Goal: Task Accomplishment & Management: Complete application form

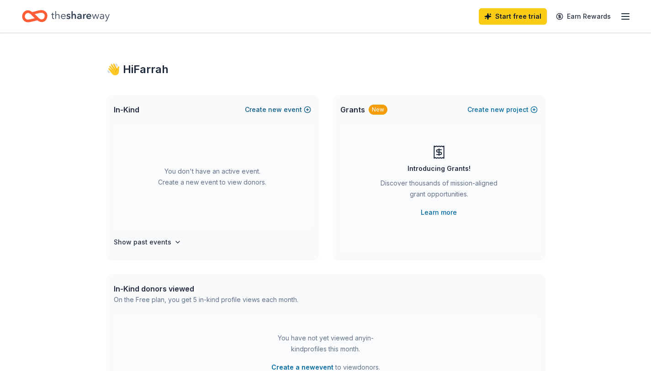
click at [264, 112] on button "Create new event" at bounding box center [278, 109] width 66 height 11
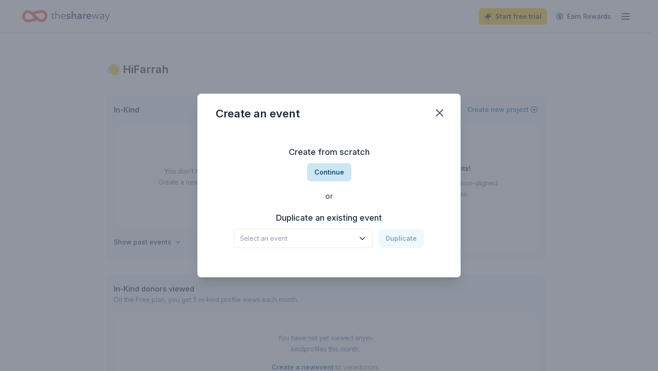
click at [333, 174] on button "Continue" at bounding box center [329, 172] width 44 height 18
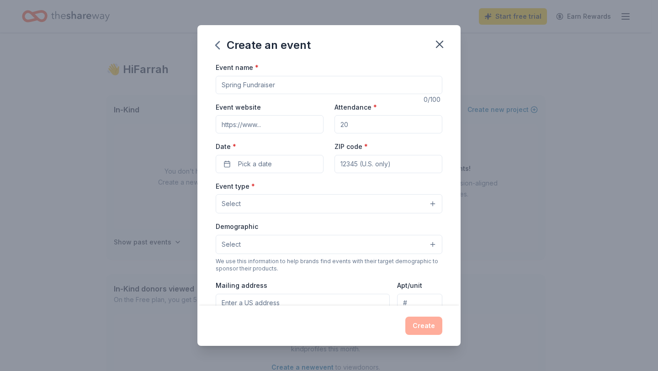
click at [262, 86] on input "Event name *" at bounding box center [329, 85] width 227 height 18
click at [362, 85] on input "Event name *" at bounding box center [329, 85] width 227 height 18
type input "The Sister Circle 5th Annual Women's Gathering"
click at [259, 126] on input "Event website" at bounding box center [270, 124] width 108 height 18
type input "[URL][DOMAIN_NAME]"
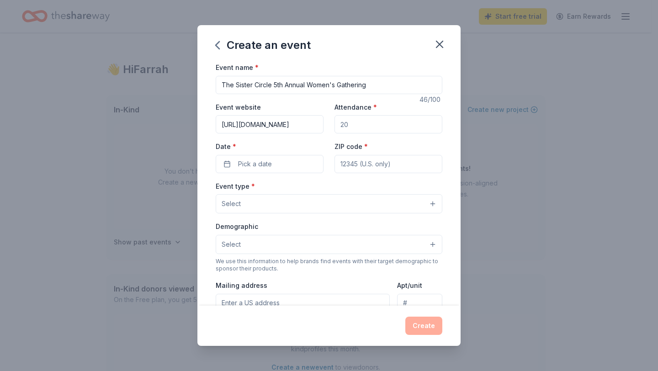
click at [383, 131] on input "Attendance *" at bounding box center [388, 124] width 108 height 18
click at [382, 130] on input "Attendance *" at bounding box center [388, 124] width 108 height 18
type input "200"
click at [276, 164] on button "Pick a date" at bounding box center [270, 164] width 108 height 18
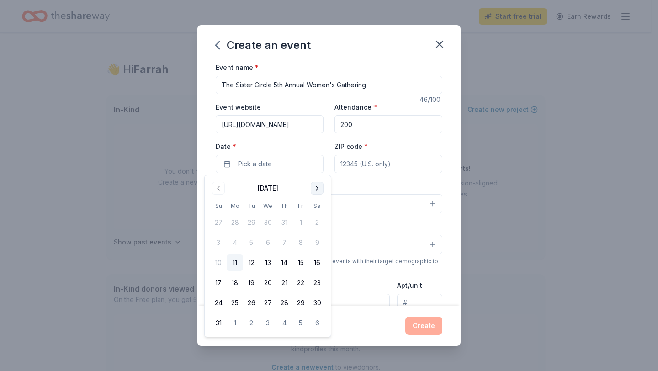
click at [320, 186] on button "Go to next month" at bounding box center [317, 188] width 13 height 13
click at [284, 282] on button "23" at bounding box center [284, 283] width 16 height 16
click at [391, 166] on input "ZIP code *" at bounding box center [388, 164] width 108 height 18
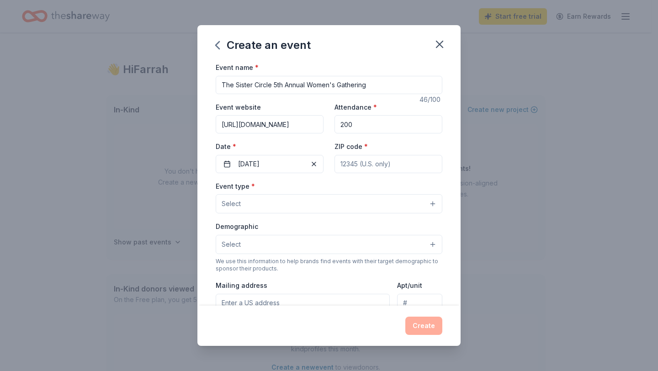
type input "27263"
type input "234 Kettering Road, High Point NC 27263"
click at [309, 204] on button "Select" at bounding box center [329, 203] width 227 height 19
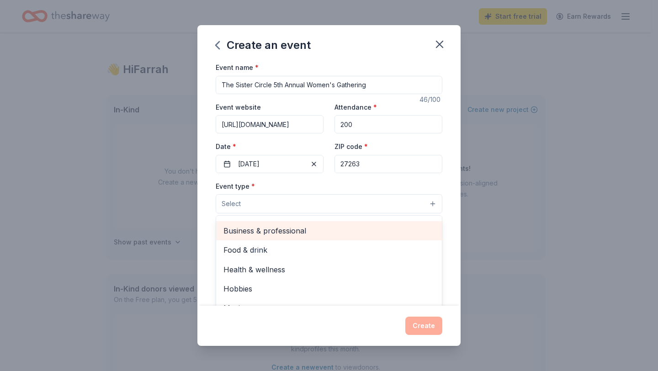
scroll to position [16, 0]
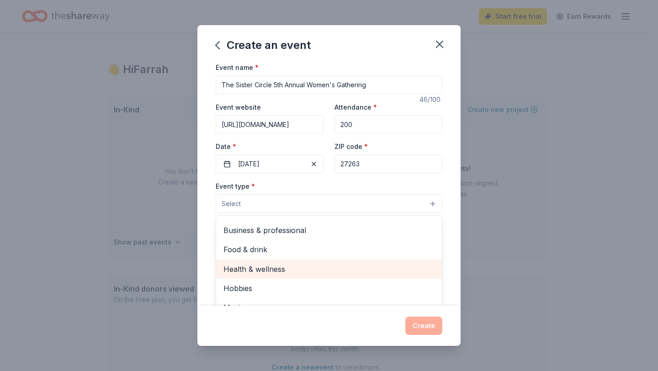
click at [301, 270] on span "Health & wellness" at bounding box center [328, 269] width 211 height 12
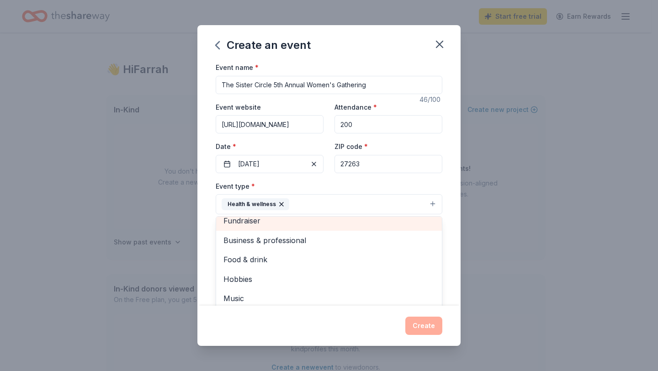
scroll to position [0, 0]
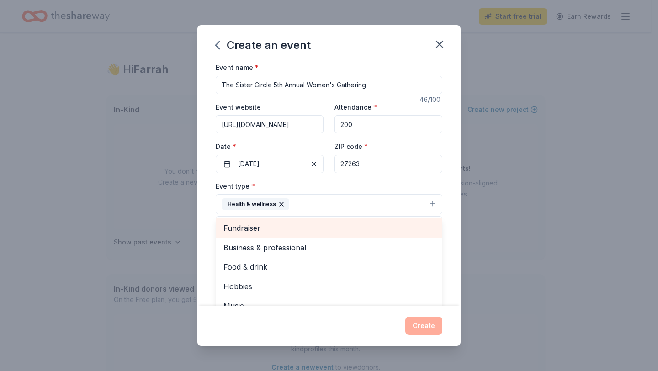
click at [284, 227] on span "Fundraiser" at bounding box center [328, 228] width 211 height 12
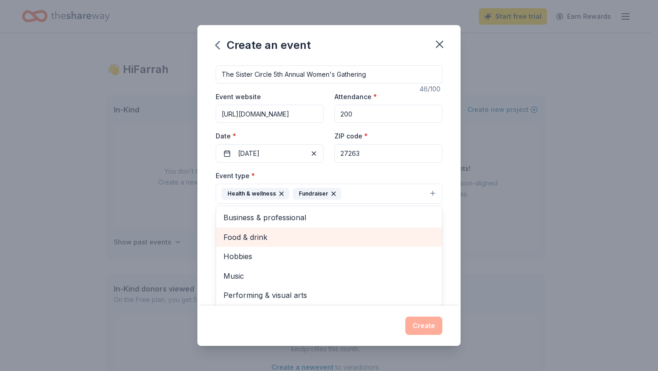
scroll to position [9, 0]
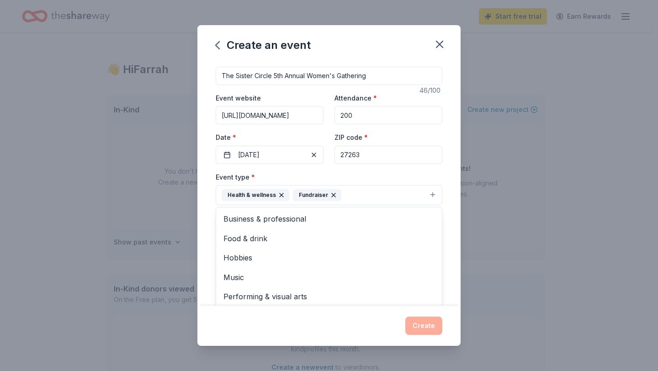
click at [414, 180] on div "Event type * Health & wellness Fundraiser Business & professional Food & drink …" at bounding box center [329, 188] width 227 height 34
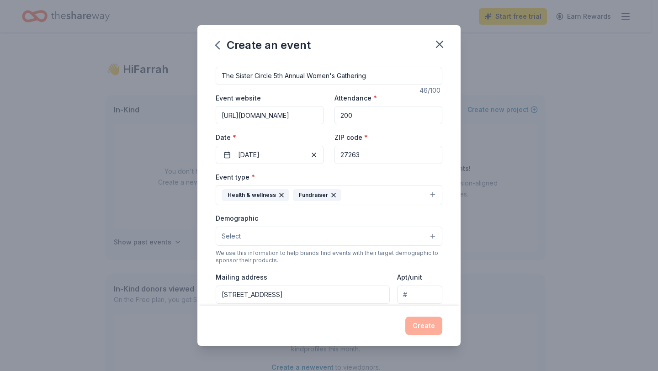
click at [353, 230] on button "Select" at bounding box center [329, 236] width 227 height 19
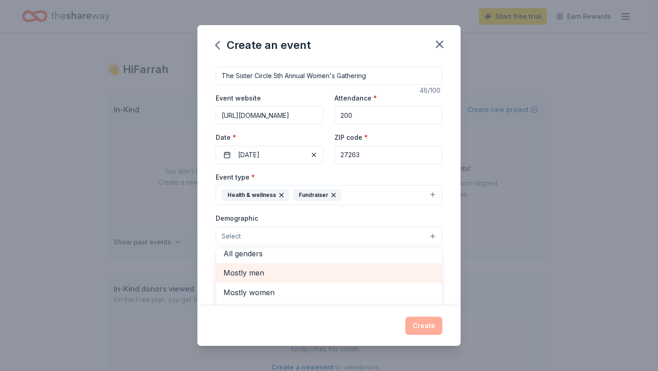
scroll to position [14, 0]
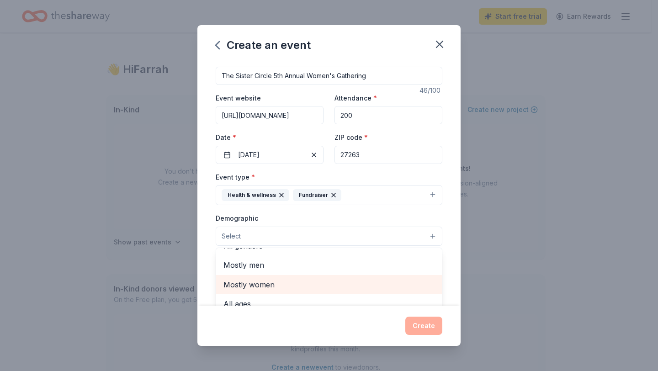
click at [296, 287] on span "Mostly women" at bounding box center [328, 285] width 211 height 12
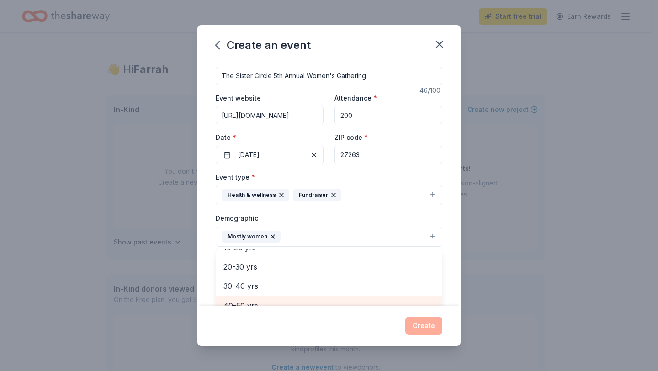
scroll to position [96, 0]
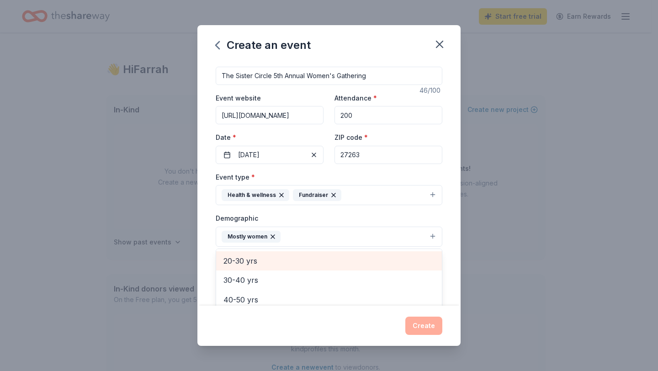
click at [258, 262] on span "20-30 yrs" at bounding box center [328, 261] width 211 height 12
click at [260, 266] on span "30-40 yrs" at bounding box center [328, 261] width 211 height 12
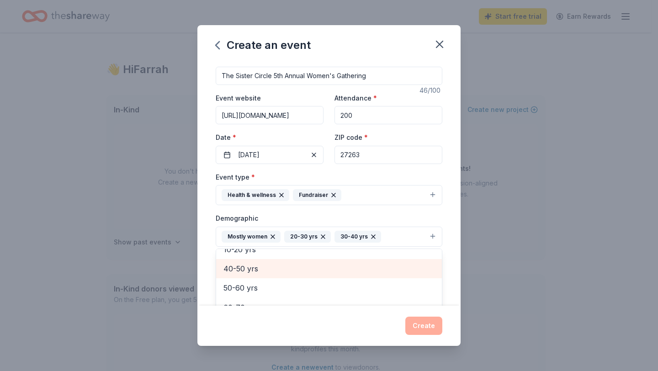
click at [258, 273] on span "40-50 yrs" at bounding box center [328, 269] width 211 height 12
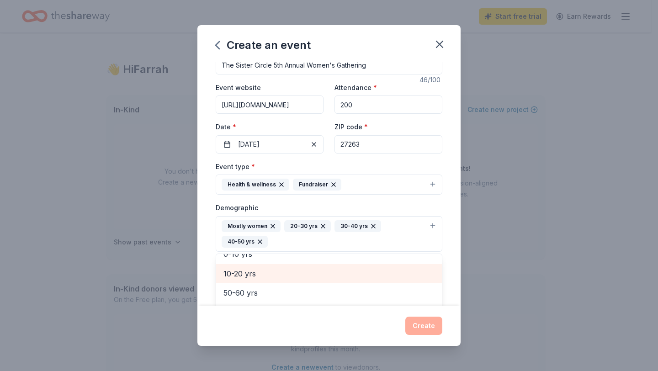
scroll to position [21, 0]
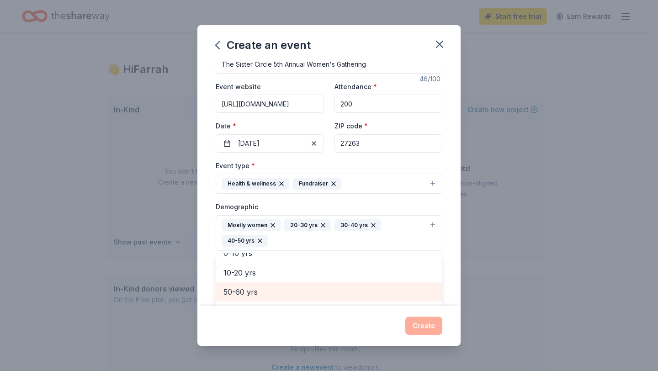
click at [262, 289] on span "50-60 yrs" at bounding box center [328, 292] width 211 height 12
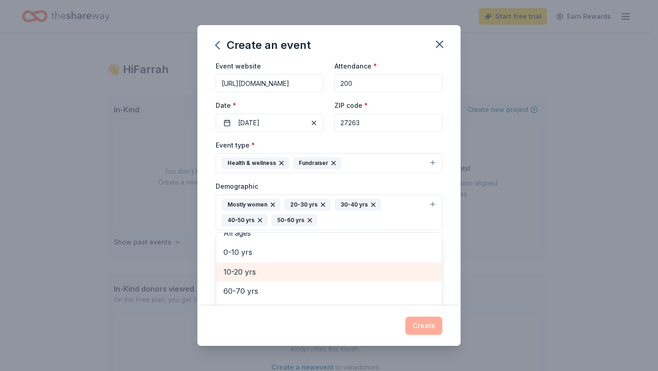
scroll to position [57, 0]
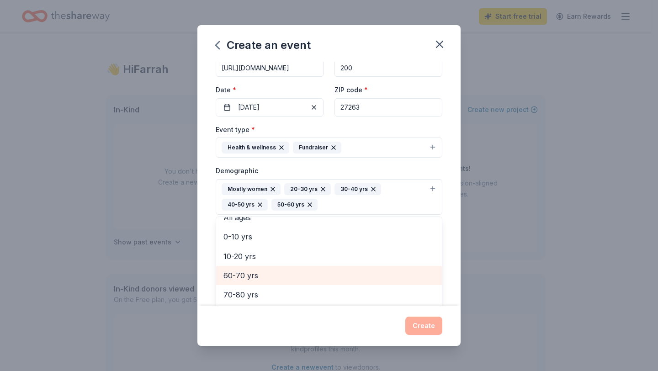
click at [256, 273] on span "60-70 yrs" at bounding box center [328, 276] width 211 height 12
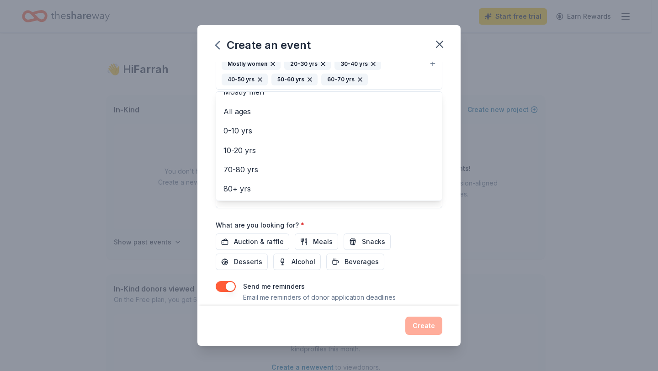
scroll to position [210, 0]
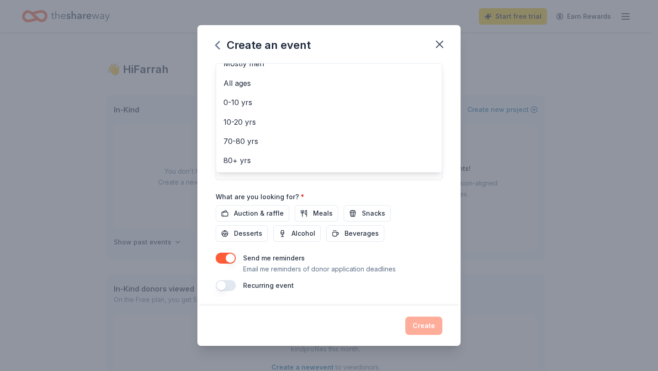
click at [358, 216] on div "Event name * The Sister Circle 5th Annual Women's Gathering 46 /100 Event websi…" at bounding box center [329, 72] width 227 height 440
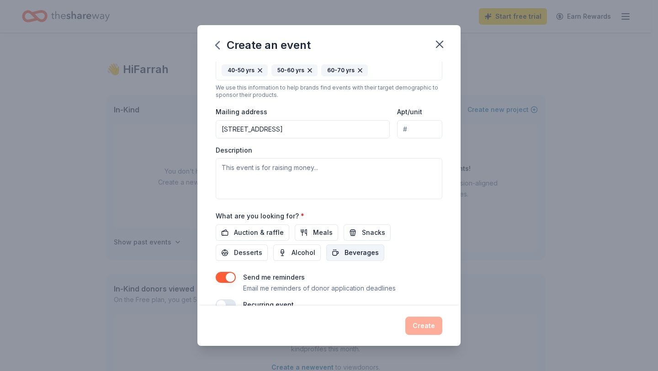
scroll to position [198, 0]
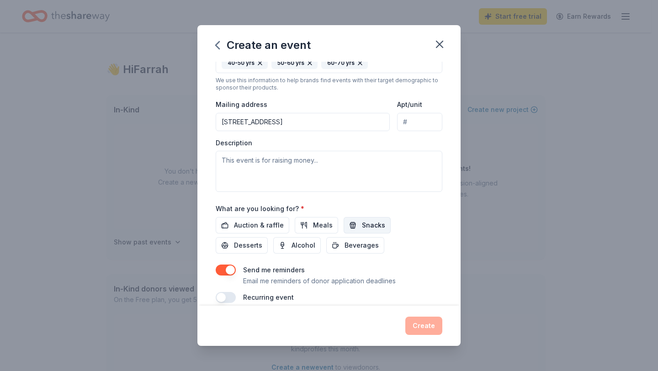
click at [363, 225] on span "Snacks" at bounding box center [373, 225] width 23 height 11
click at [354, 245] on span "Beverages" at bounding box center [361, 245] width 34 height 11
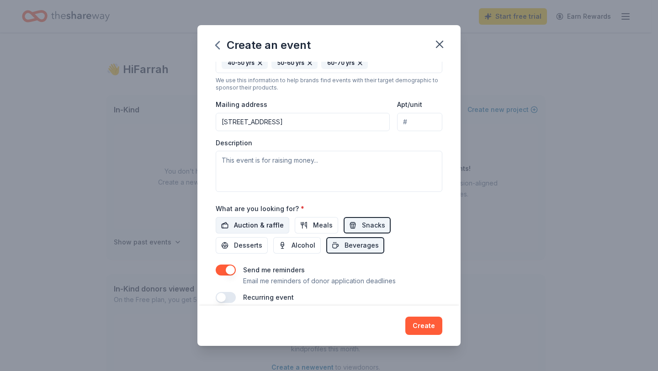
click at [262, 225] on span "Auction & raffle" at bounding box center [259, 225] width 50 height 11
click at [253, 246] on span "Desserts" at bounding box center [248, 245] width 28 height 11
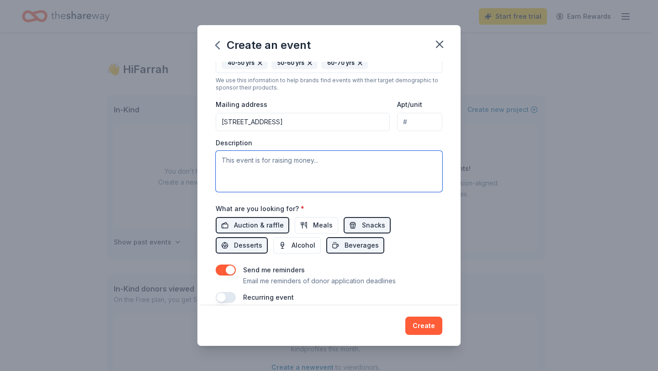
click at [276, 169] on textarea at bounding box center [329, 171] width 227 height 41
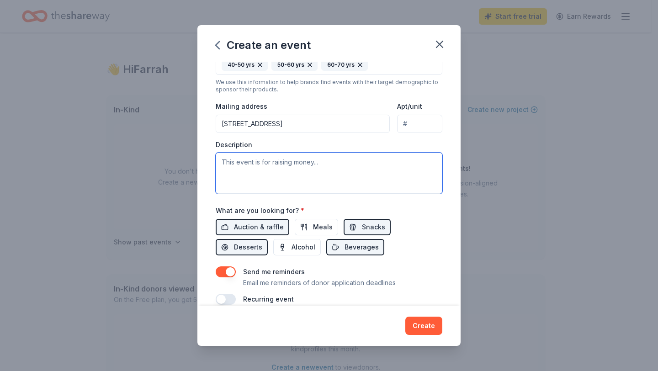
click at [291, 165] on textarea at bounding box center [329, 173] width 227 height 41
paste textarea "The Sister Circle 5th Annual Women’s Gathering will bring together women from a…"
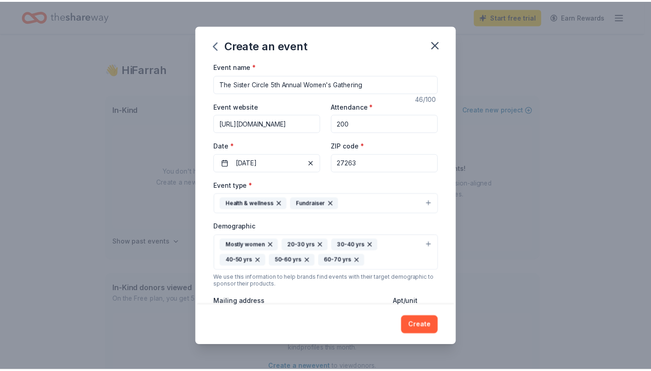
scroll to position [0, 0]
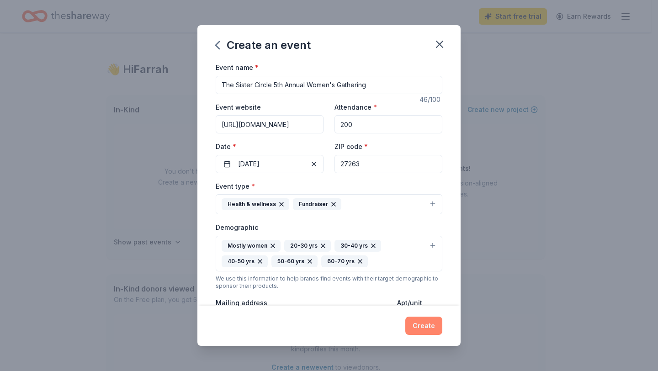
type textarea "The Sister Circle 5th Annual Women’s Gathering will bring together women from a…"
click at [431, 323] on button "Create" at bounding box center [423, 326] width 37 height 18
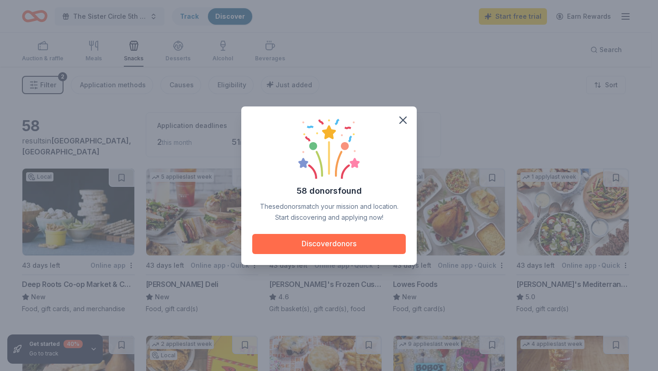
click at [349, 241] on button "Discover donors" at bounding box center [329, 244] width 154 height 20
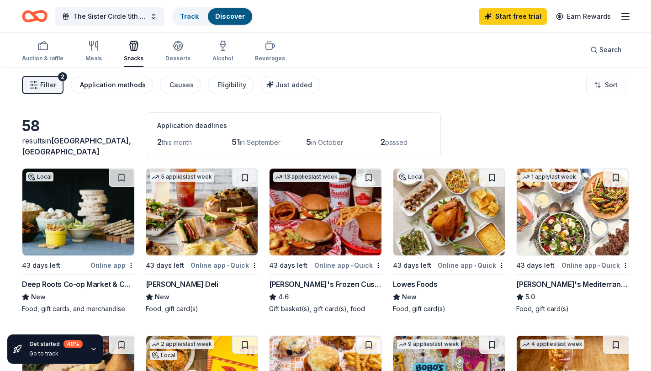
click at [92, 80] on div "Application methods" at bounding box center [113, 84] width 66 height 11
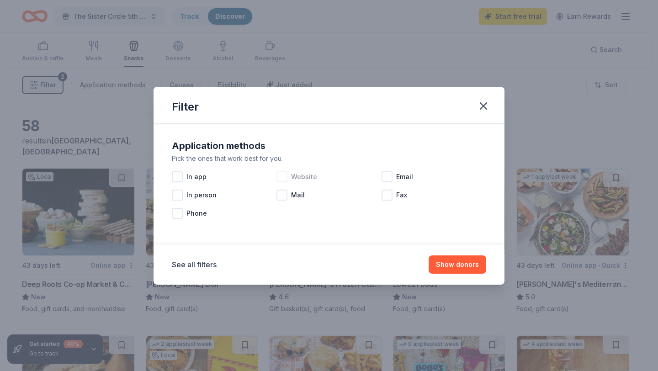
click at [286, 175] on div at bounding box center [281, 176] width 11 height 11
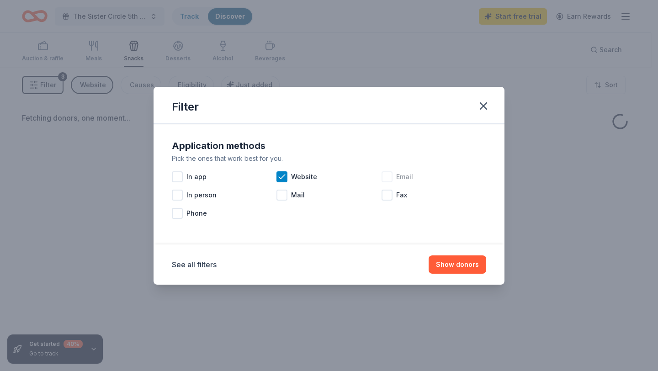
click at [395, 169] on div "Email" at bounding box center [434, 177] width 105 height 18
click at [460, 265] on button "Show donors" at bounding box center [458, 264] width 58 height 18
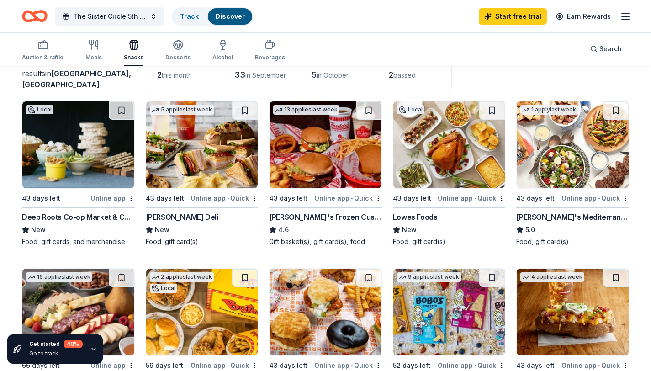
scroll to position [68, 0]
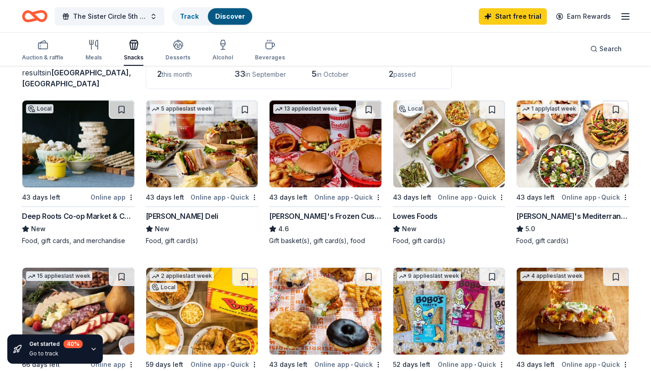
click at [224, 132] on img at bounding box center [202, 144] width 112 height 87
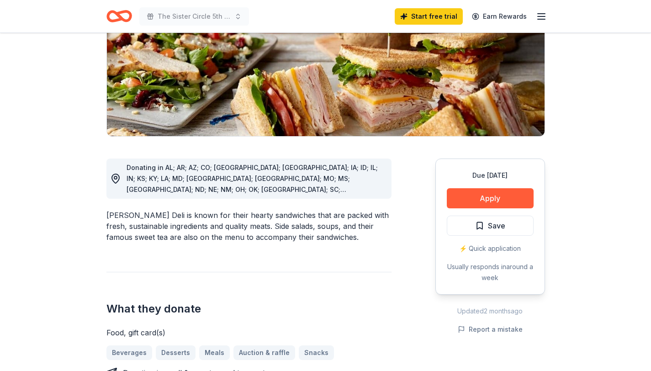
scroll to position [143, 0]
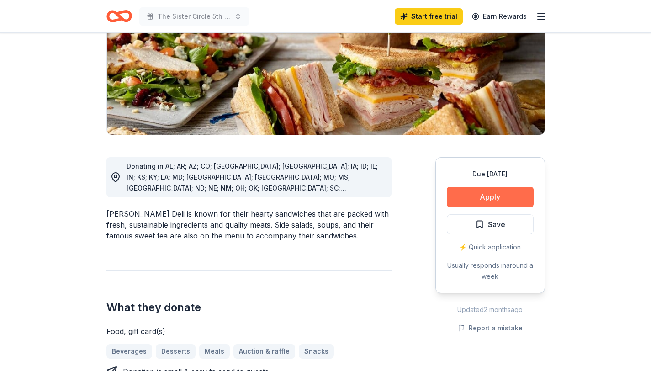
click at [507, 196] on button "Apply" at bounding box center [490, 197] width 87 height 20
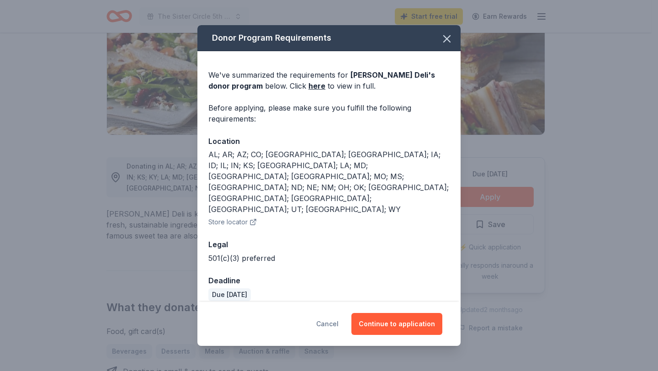
click at [329, 313] on button "Cancel" at bounding box center [327, 324] width 22 height 22
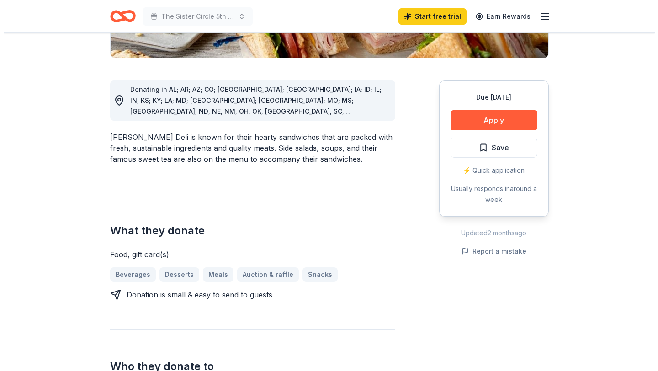
scroll to position [217, 0]
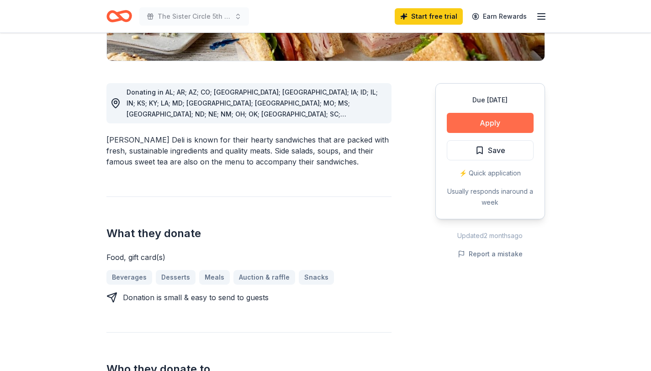
click at [502, 123] on button "Apply" at bounding box center [490, 123] width 87 height 20
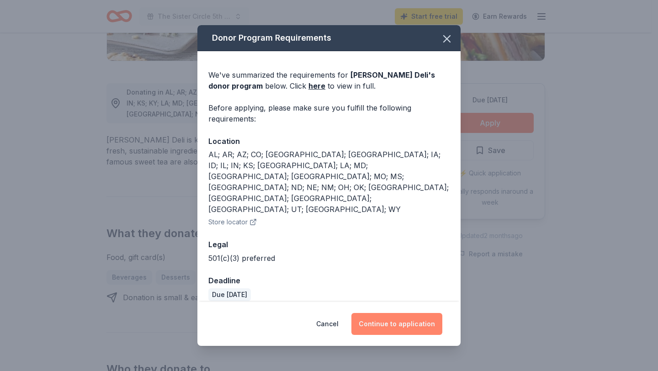
click at [407, 313] on button "Continue to application" at bounding box center [396, 324] width 91 height 22
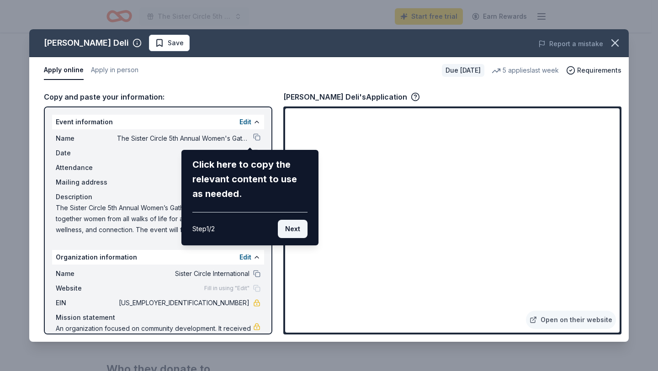
click at [288, 231] on button "Next" at bounding box center [293, 229] width 30 height 18
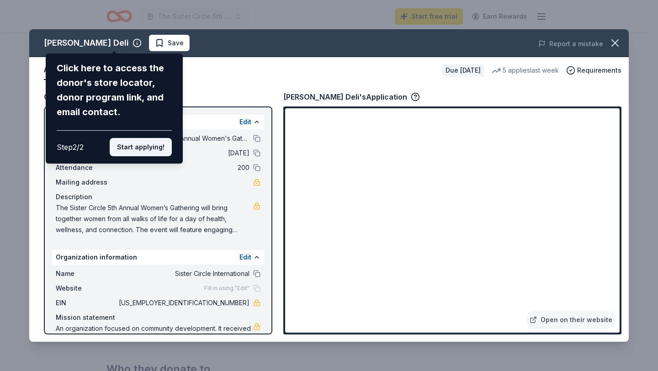
click at [125, 150] on button "Start applying!" at bounding box center [141, 147] width 62 height 18
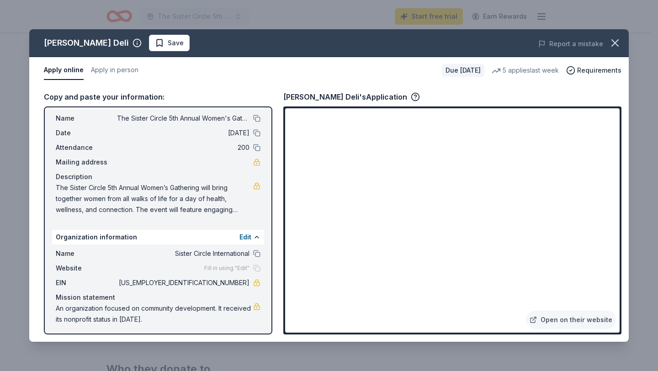
scroll to position [22, 0]
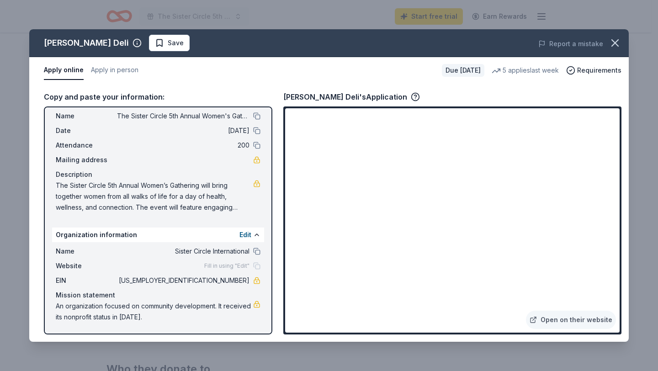
click at [217, 266] on span "Fill in using "Edit"" at bounding box center [226, 265] width 45 height 7
click at [239, 234] on button "Edit" at bounding box center [245, 234] width 12 height 11
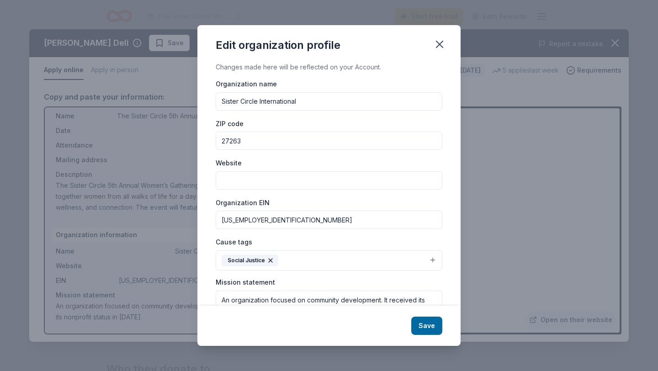
click at [273, 181] on input "Website" at bounding box center [329, 180] width 227 height 18
paste input "[URL][DOMAIN_NAME]"
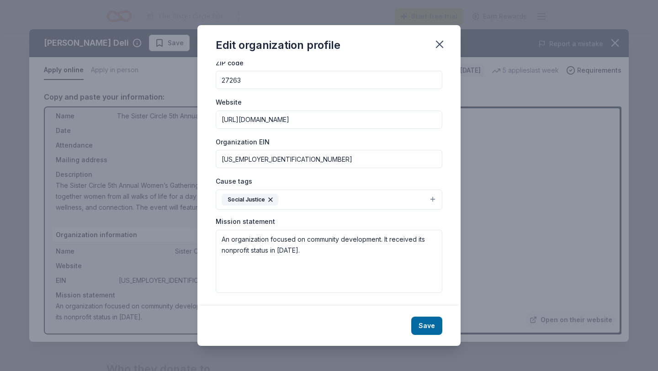
scroll to position [63, 0]
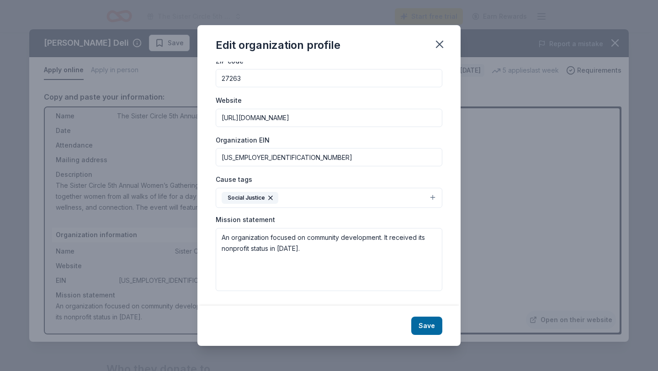
type input "[URL][DOMAIN_NAME]"
click at [352, 201] on button "Social Justice" at bounding box center [329, 198] width 227 height 20
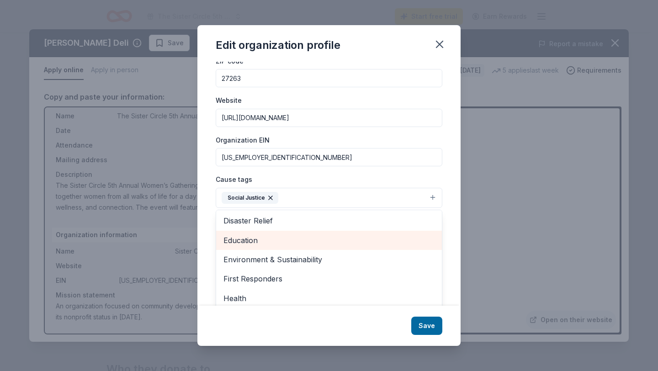
scroll to position [74, 0]
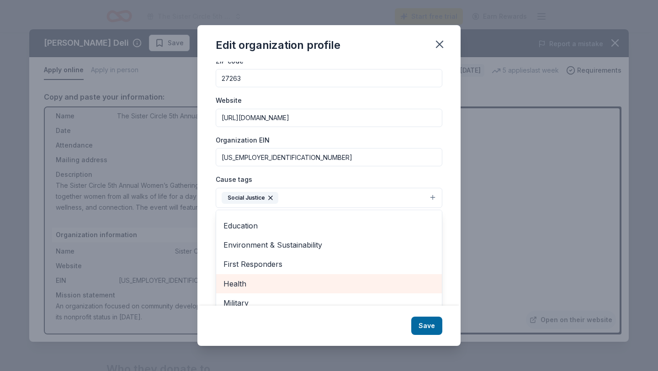
click at [302, 282] on span "Health" at bounding box center [328, 284] width 211 height 12
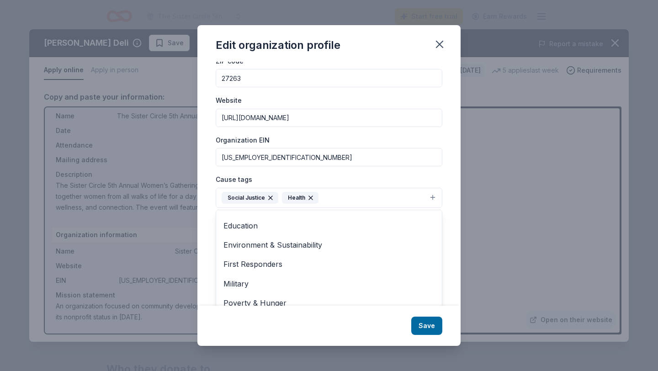
click at [270, 196] on icon "button" at bounding box center [270, 197] width 7 height 7
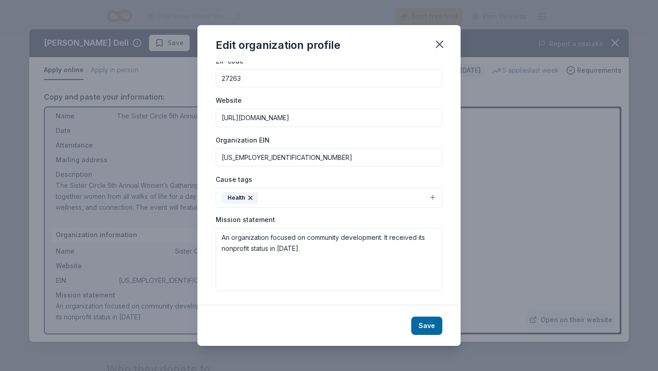
click at [316, 201] on button "Health" at bounding box center [329, 198] width 227 height 20
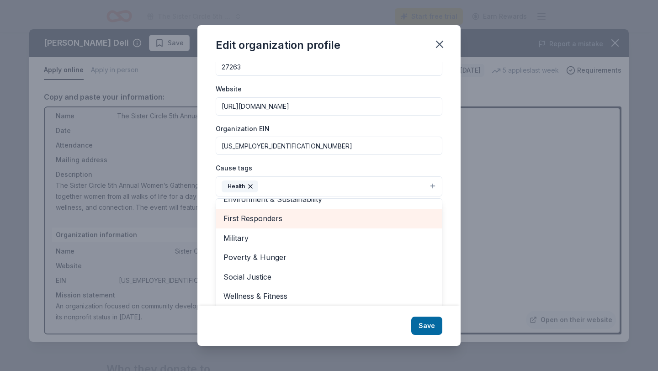
scroll to position [76, 0]
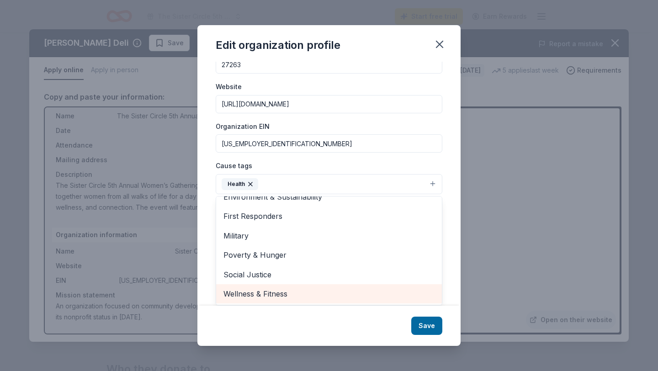
click at [292, 295] on span "Wellness & Fitness" at bounding box center [328, 294] width 211 height 12
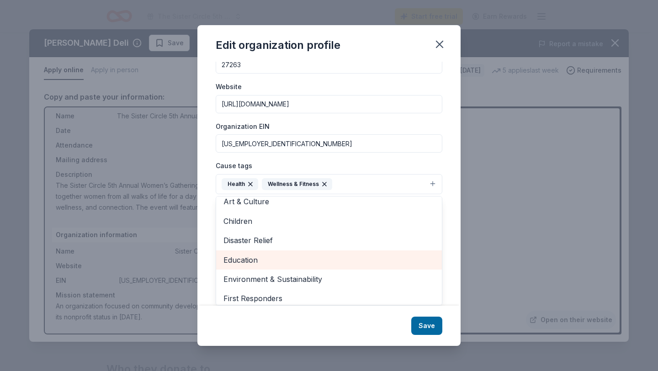
scroll to position [25, 0]
click at [291, 262] on span "Education" at bounding box center [328, 260] width 211 height 12
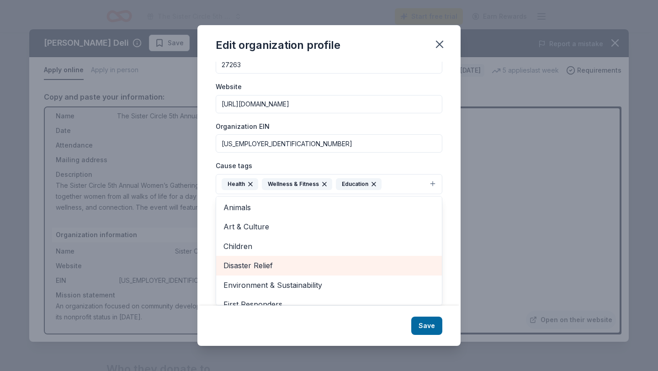
scroll to position [0, 0]
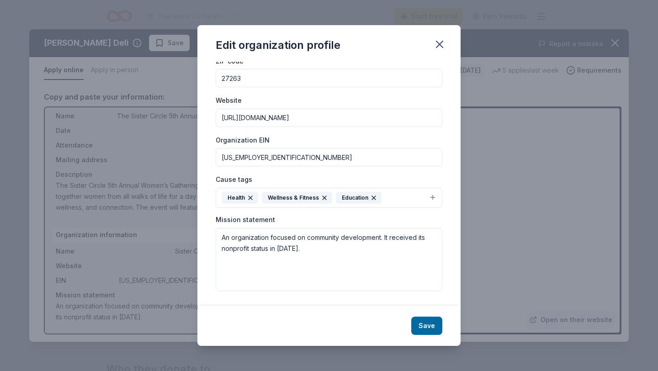
click at [371, 181] on div "Cause tags Health Wellness & Fitness Education" at bounding box center [329, 191] width 227 height 34
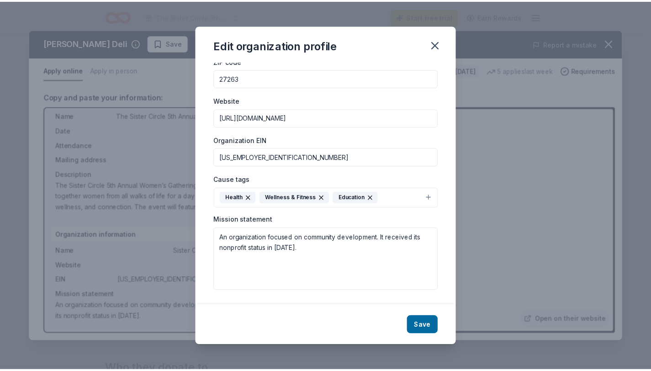
scroll to position [63, 0]
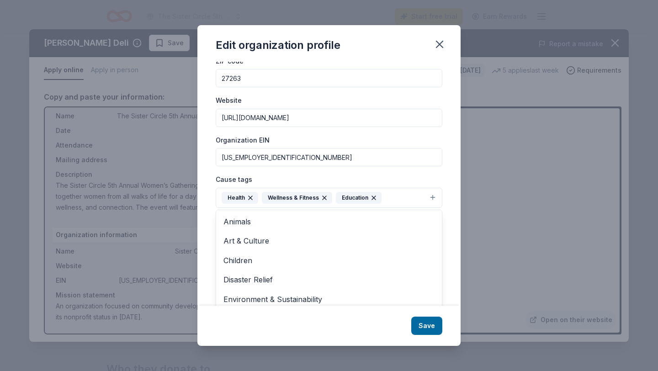
click at [371, 196] on icon "button" at bounding box center [373, 197] width 7 height 7
click at [358, 146] on div "Organization name Sister Circle International ZIP code 27263 Website https://th…" at bounding box center [329, 154] width 227 height 276
click at [396, 202] on button "Health Wellness & Fitness" at bounding box center [329, 198] width 227 height 20
click at [401, 178] on div "Cause tags Health Wellness & Fitness Animals Art & Culture Children Disaster Re…" at bounding box center [329, 191] width 227 height 34
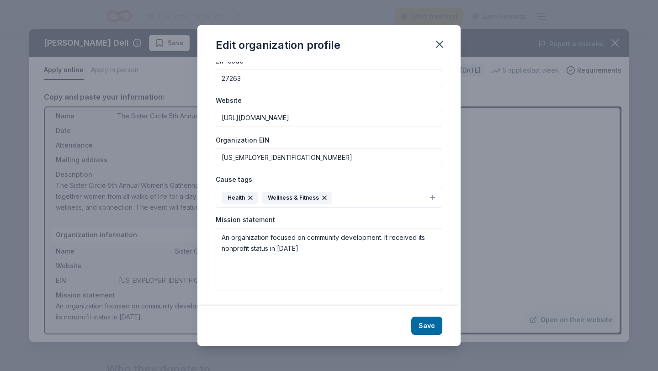
click at [426, 322] on button "Save" at bounding box center [426, 326] width 31 height 18
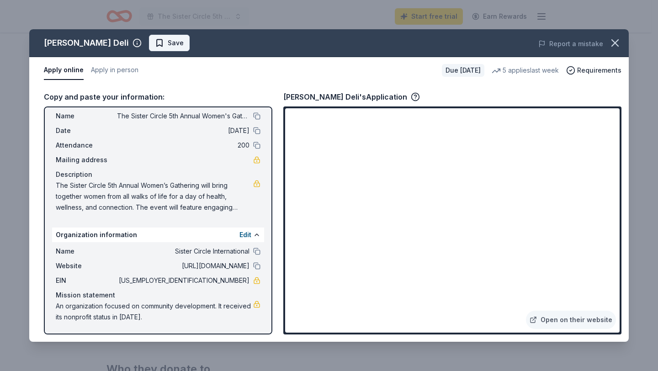
click at [168, 43] on span "Save" at bounding box center [176, 42] width 16 height 11
click at [619, 46] on icon "button" at bounding box center [615, 43] width 13 height 13
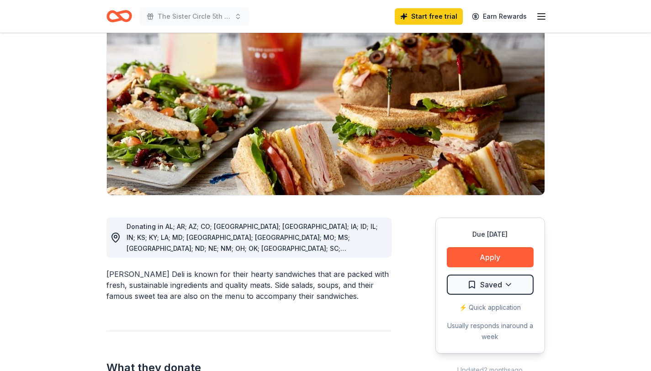
scroll to position [0, 0]
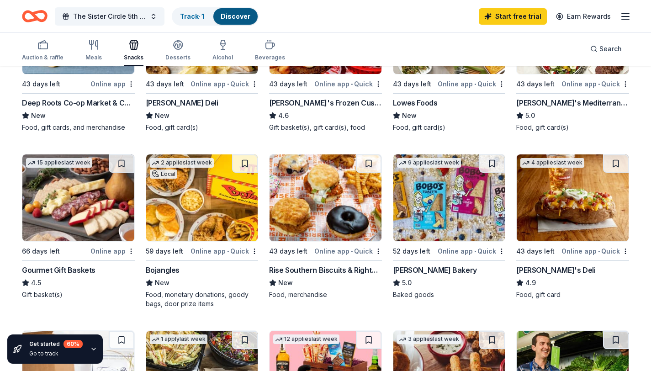
scroll to position [183, 0]
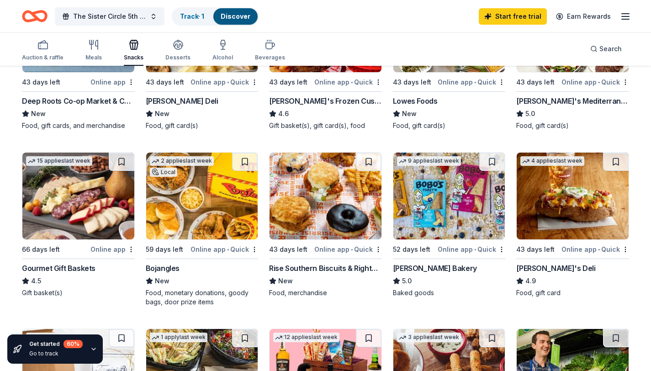
click at [230, 191] on img at bounding box center [202, 196] width 112 height 87
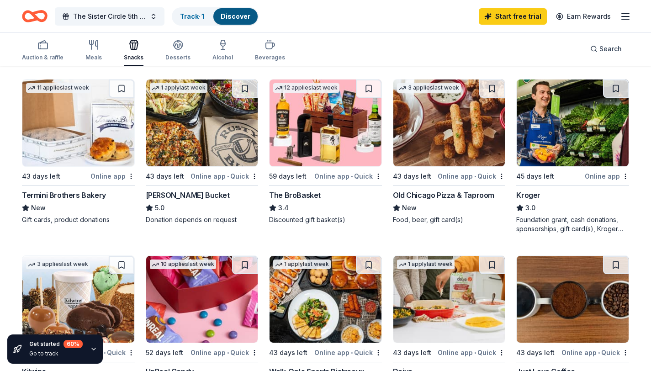
scroll to position [343, 0]
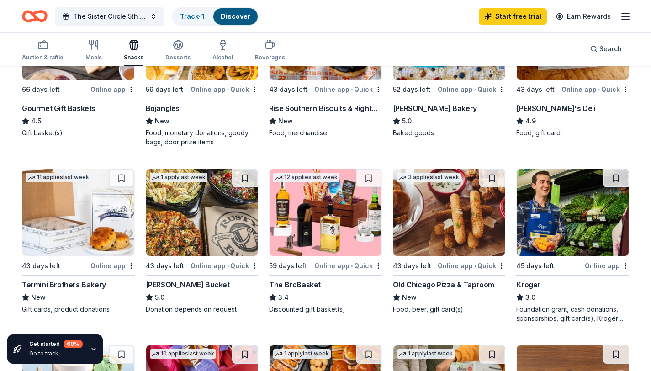
click at [575, 209] on img at bounding box center [573, 212] width 112 height 87
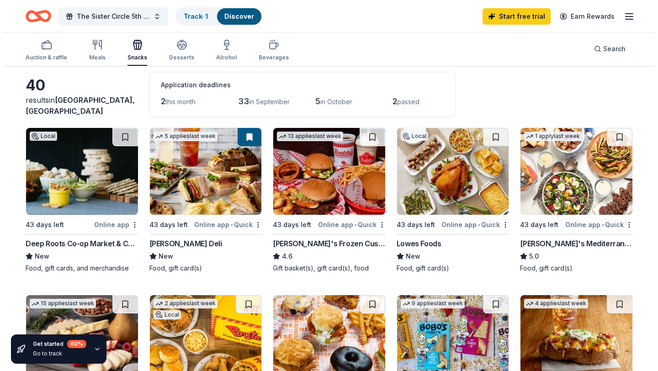
scroll to position [0, 0]
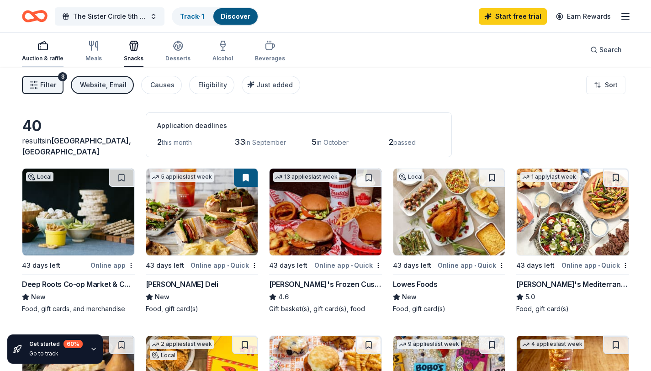
click at [34, 52] on div "Auction & raffle" at bounding box center [43, 51] width 42 height 22
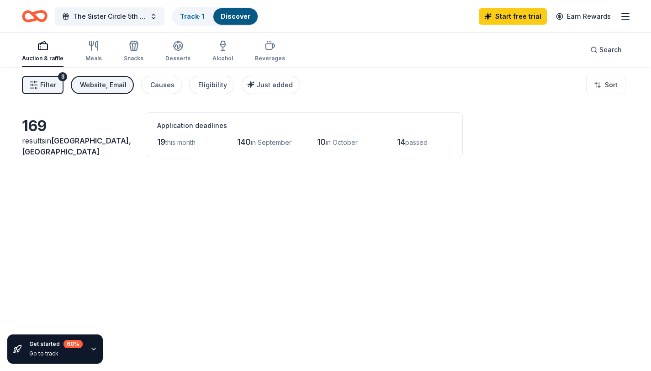
click at [34, 52] on div "Auction & raffle" at bounding box center [43, 51] width 42 height 22
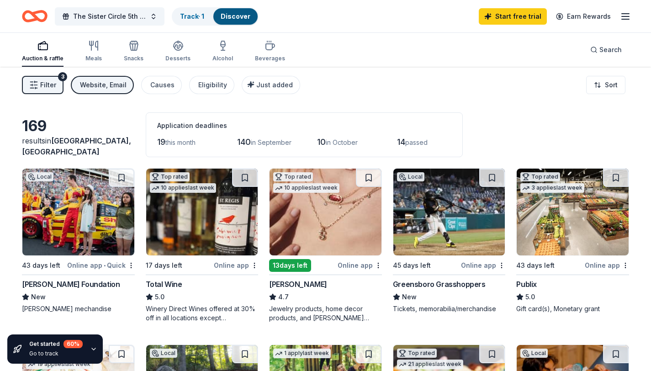
click at [52, 83] on span "Filter" at bounding box center [48, 84] width 16 height 11
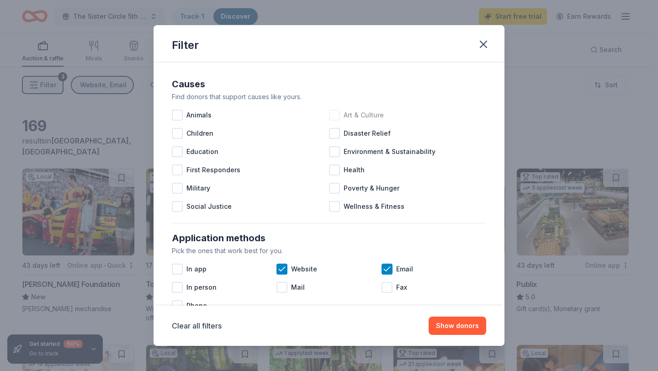
scroll to position [2, 0]
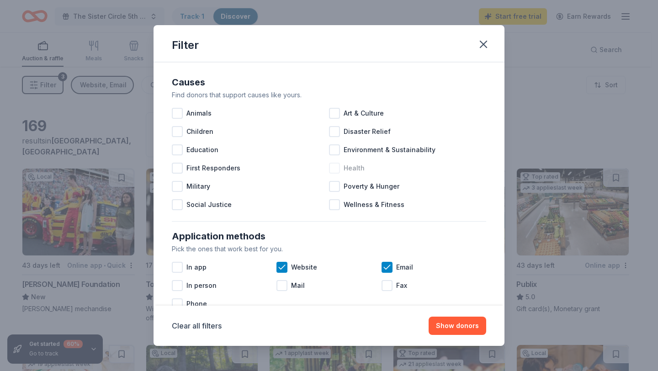
click at [333, 171] on div at bounding box center [334, 168] width 11 height 11
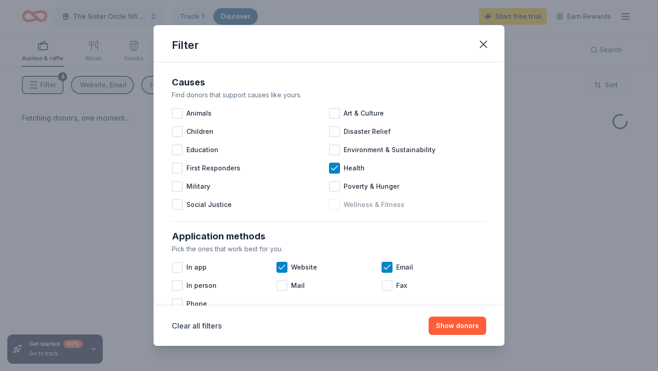
click at [332, 201] on div at bounding box center [334, 204] width 11 height 11
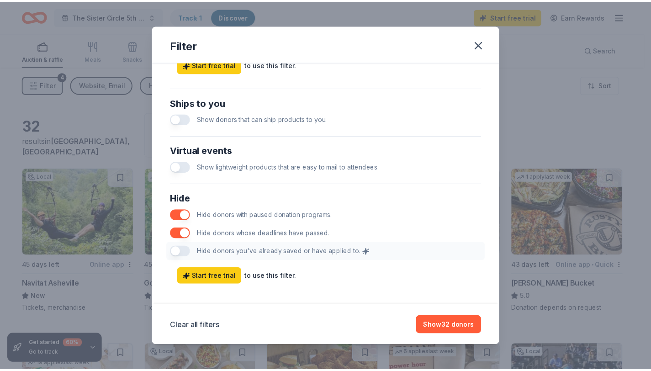
scroll to position [421, 0]
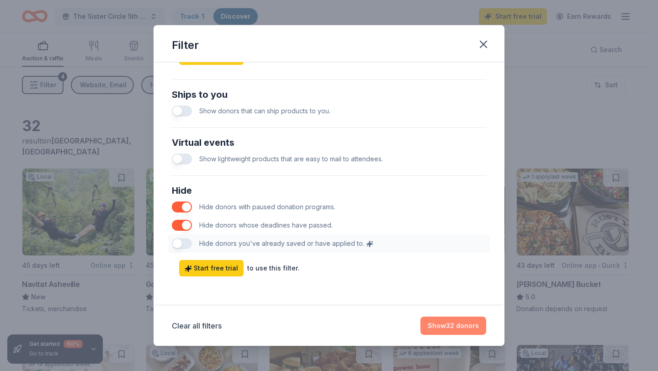
click at [462, 320] on button "Show 32 donors" at bounding box center [453, 326] width 66 height 18
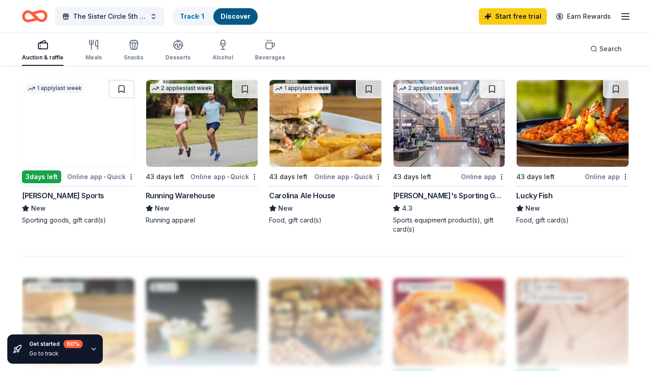
scroll to position [532, 0]
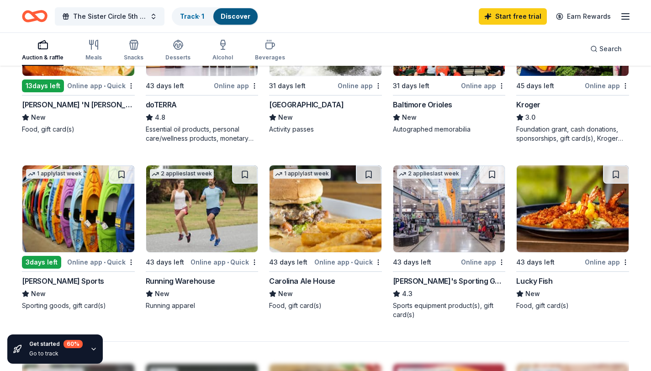
click at [397, 230] on img at bounding box center [449, 208] width 112 height 87
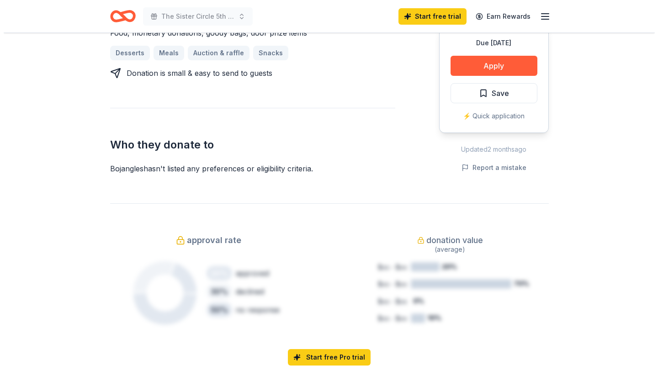
scroll to position [420, 0]
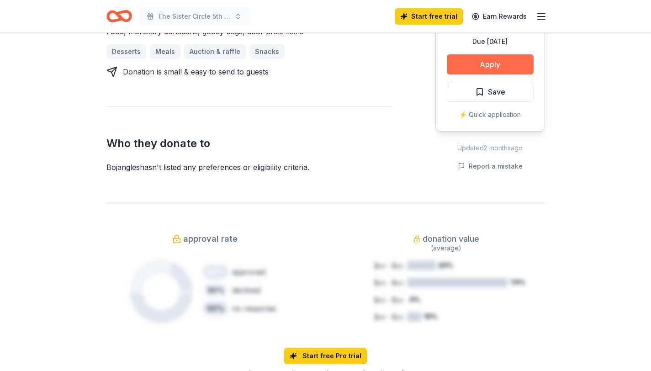
click at [490, 67] on button "Apply" at bounding box center [490, 64] width 87 height 20
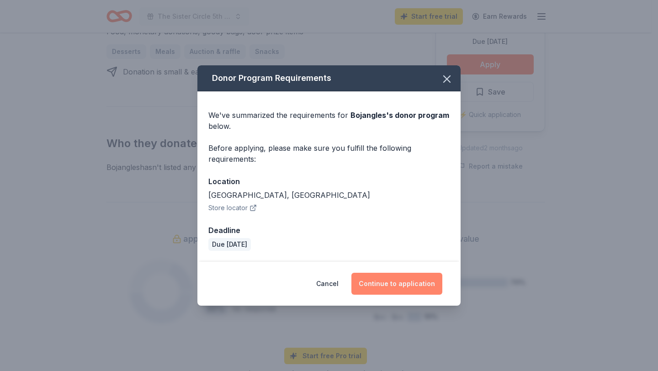
click at [431, 282] on button "Continue to application" at bounding box center [396, 284] width 91 height 22
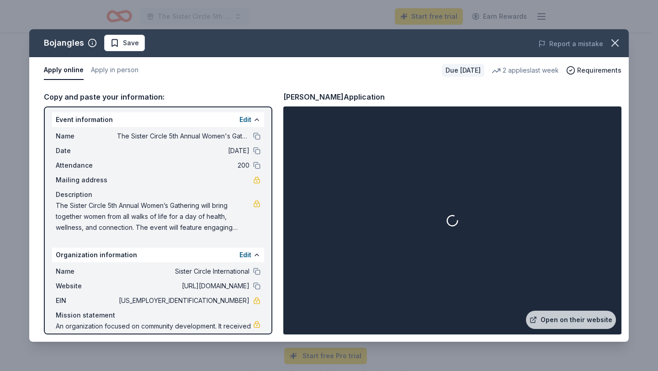
scroll to position [22, 0]
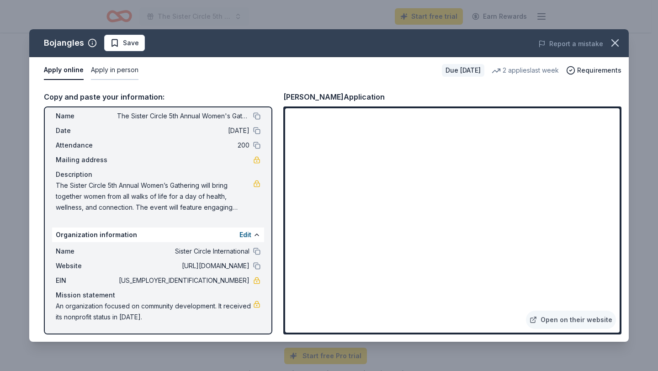
click at [121, 69] on button "Apply in person" at bounding box center [115, 70] width 48 height 19
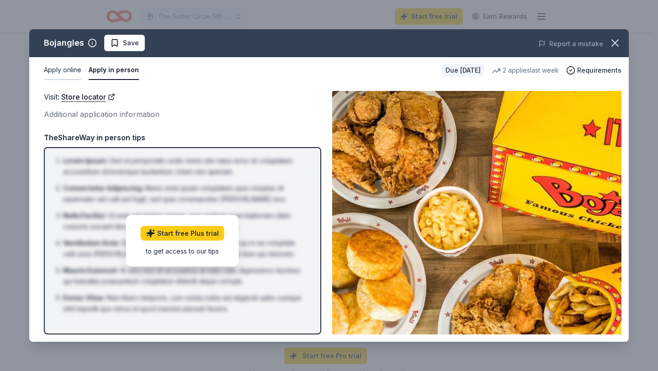
click at [70, 70] on button "Apply online" at bounding box center [62, 70] width 37 height 19
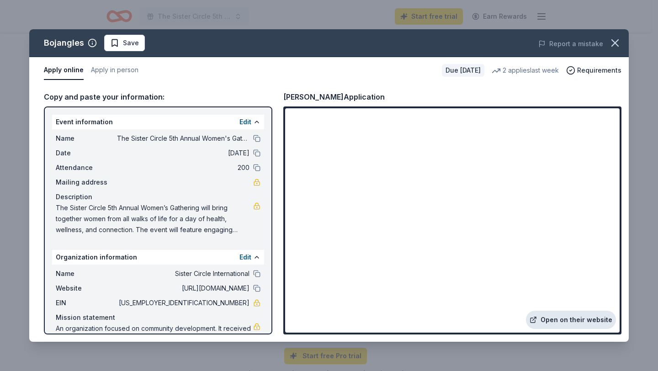
click at [571, 320] on link "Open on their website" at bounding box center [571, 320] width 90 height 18
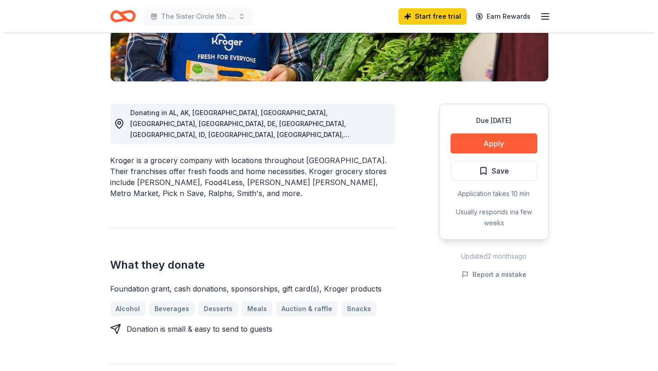
scroll to position [198, 0]
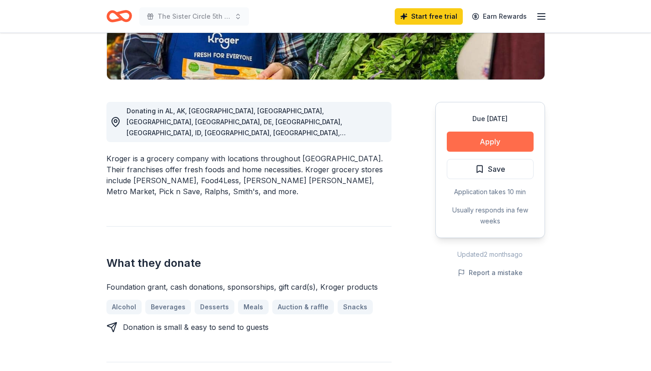
click at [470, 139] on button "Apply" at bounding box center [490, 142] width 87 height 20
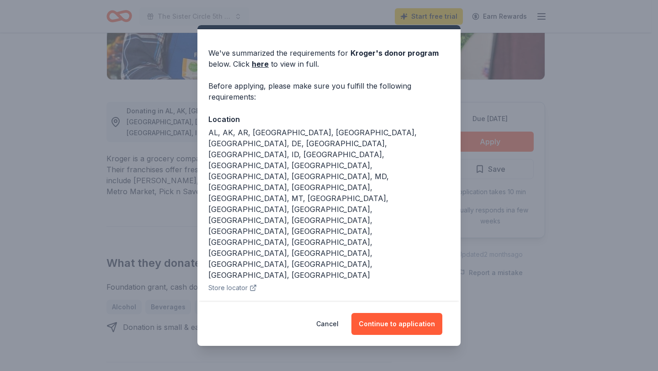
scroll to position [24, 0]
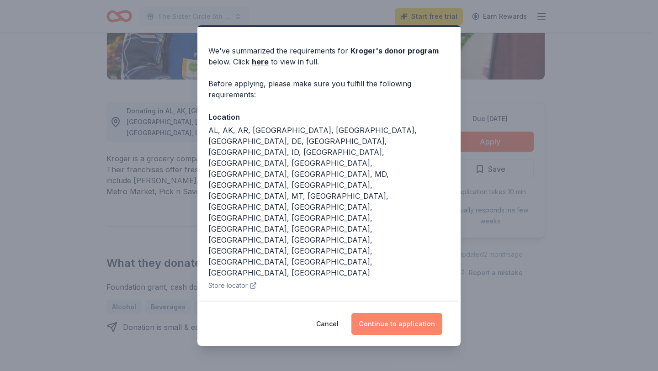
click at [395, 320] on button "Continue to application" at bounding box center [396, 324] width 91 height 22
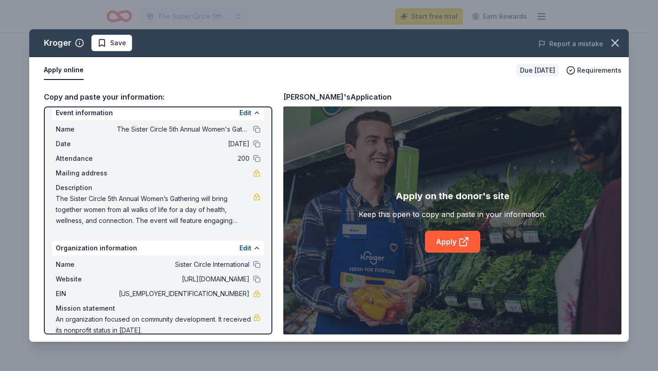
scroll to position [22, 0]
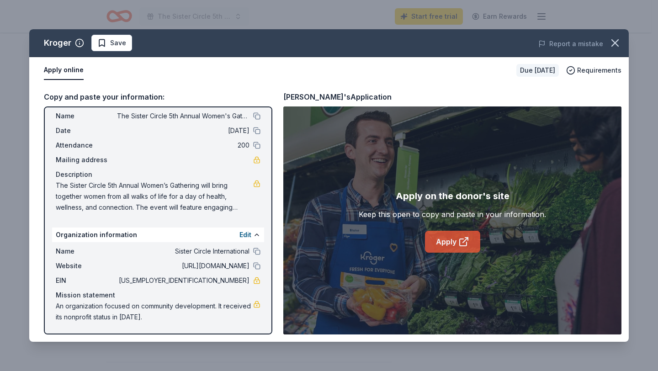
click at [454, 240] on link "Apply" at bounding box center [452, 242] width 55 height 22
click at [458, 237] on icon at bounding box center [463, 241] width 11 height 11
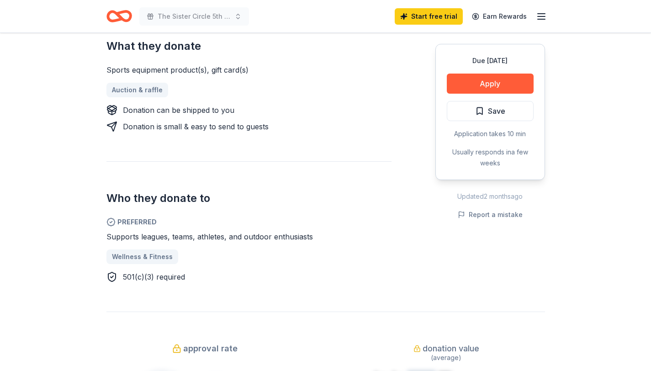
scroll to position [379, 0]
